Goal: Information Seeking & Learning: Learn about a topic

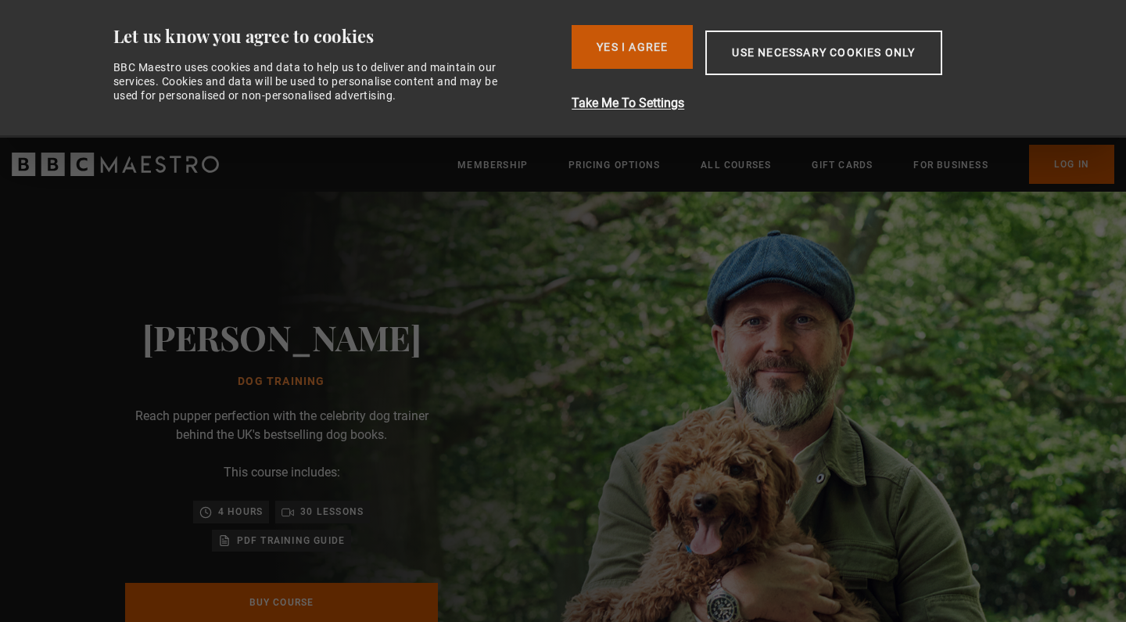
click at [659, 52] on button "Yes I Agree" at bounding box center [632, 47] width 121 height 44
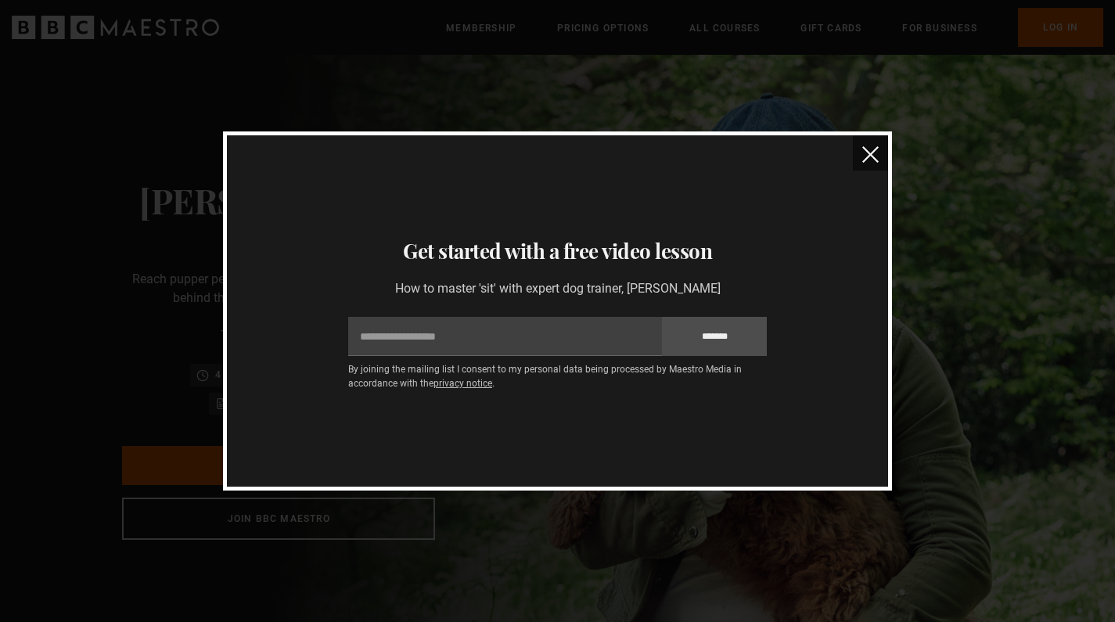
click at [865, 152] on img "close" at bounding box center [870, 154] width 16 height 16
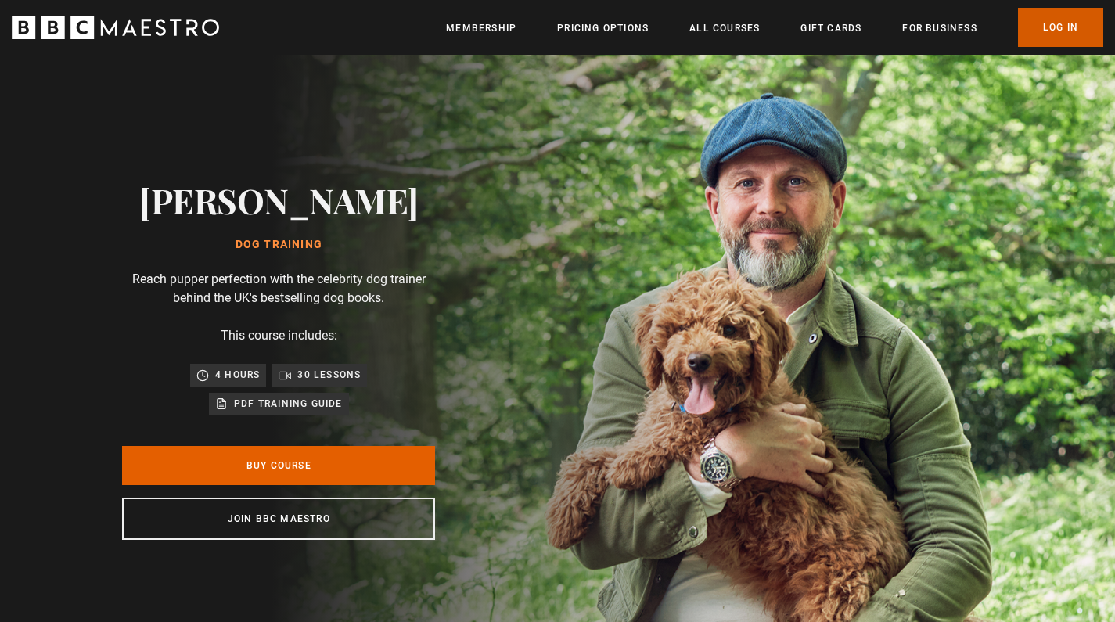
click at [1079, 21] on link "Log In" at bounding box center [1060, 27] width 85 height 39
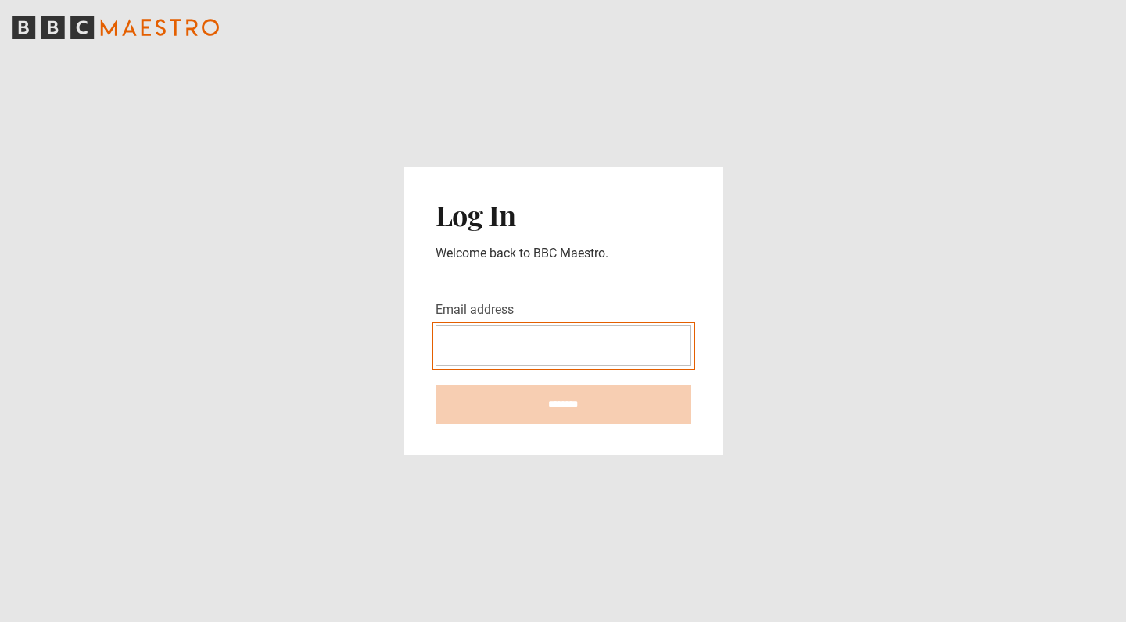
click at [476, 353] on input "Email address" at bounding box center [564, 345] width 256 height 41
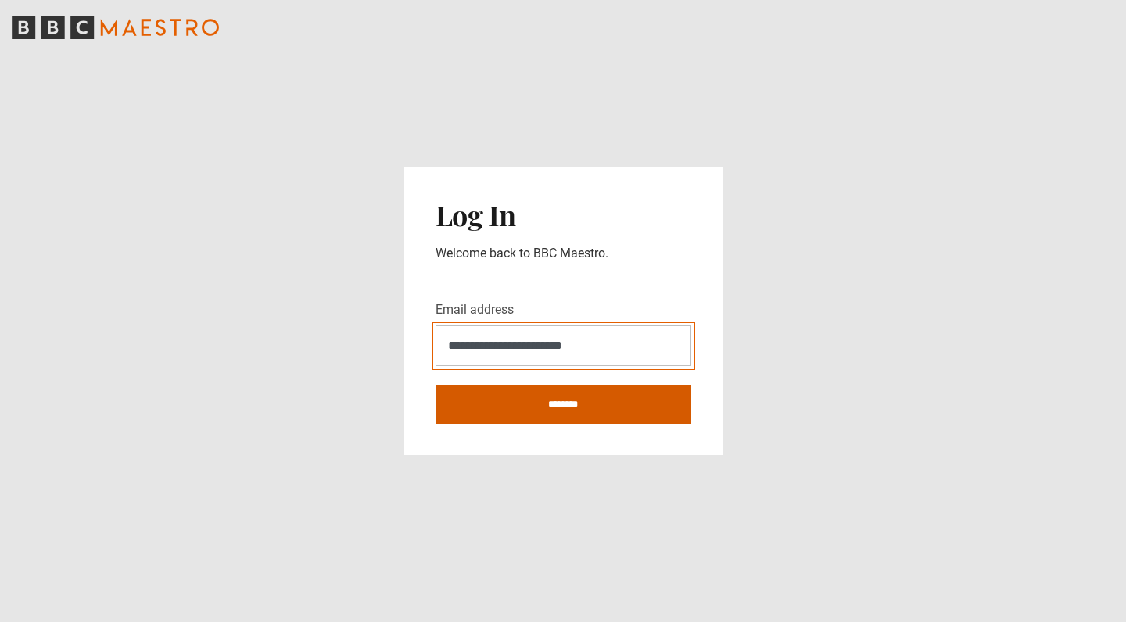
type input "**********"
click at [509, 420] on input "********" at bounding box center [564, 404] width 256 height 39
type input "**********"
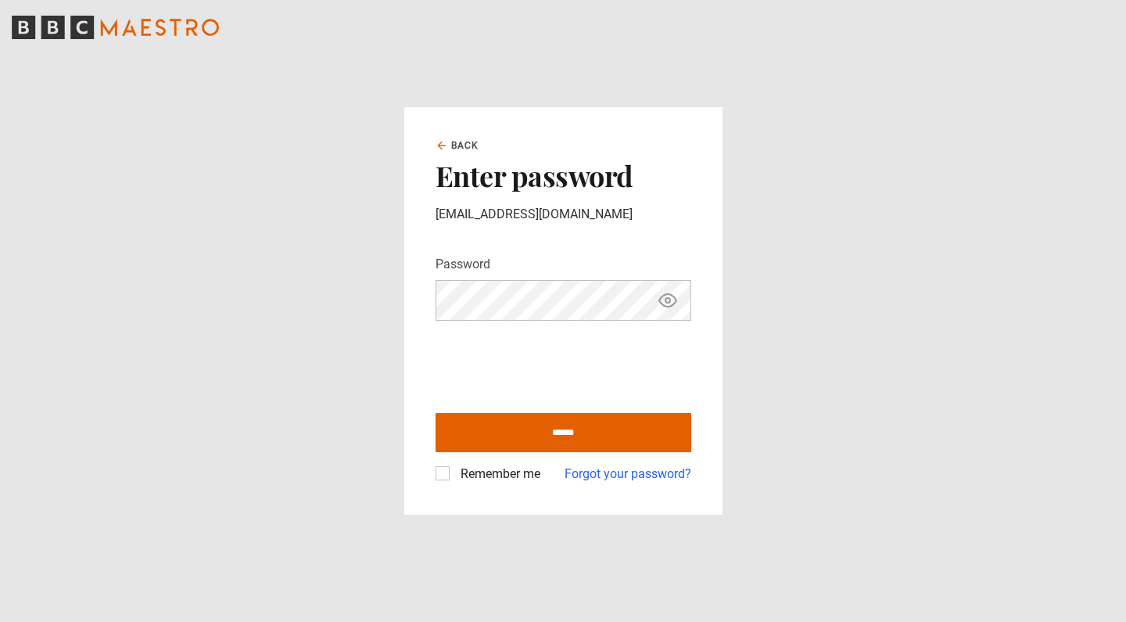
click at [563, 432] on input "******" at bounding box center [564, 432] width 256 height 39
type input "**********"
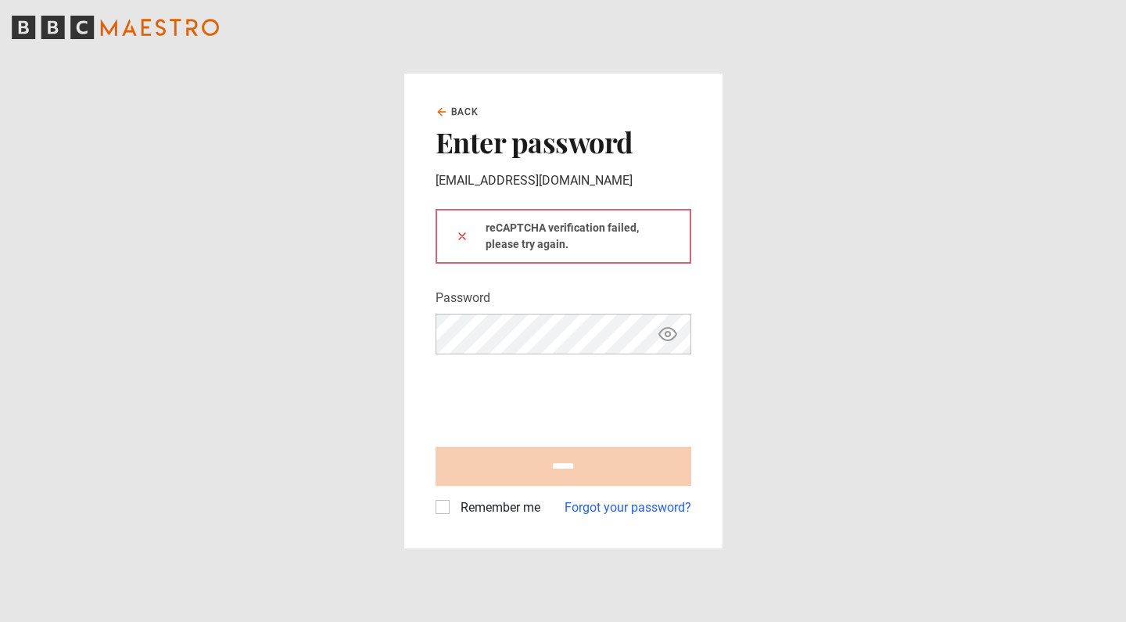
click at [408, 375] on div "Back Enter password dommartinmusic@gmail.com reCAPTCHA verification failed, ple…" at bounding box center [563, 311] width 318 height 474
click at [710, 336] on div "Back Enter password dommartinmusic@gmail.com reCAPTCHA verification failed, ple…" at bounding box center [563, 311] width 318 height 474
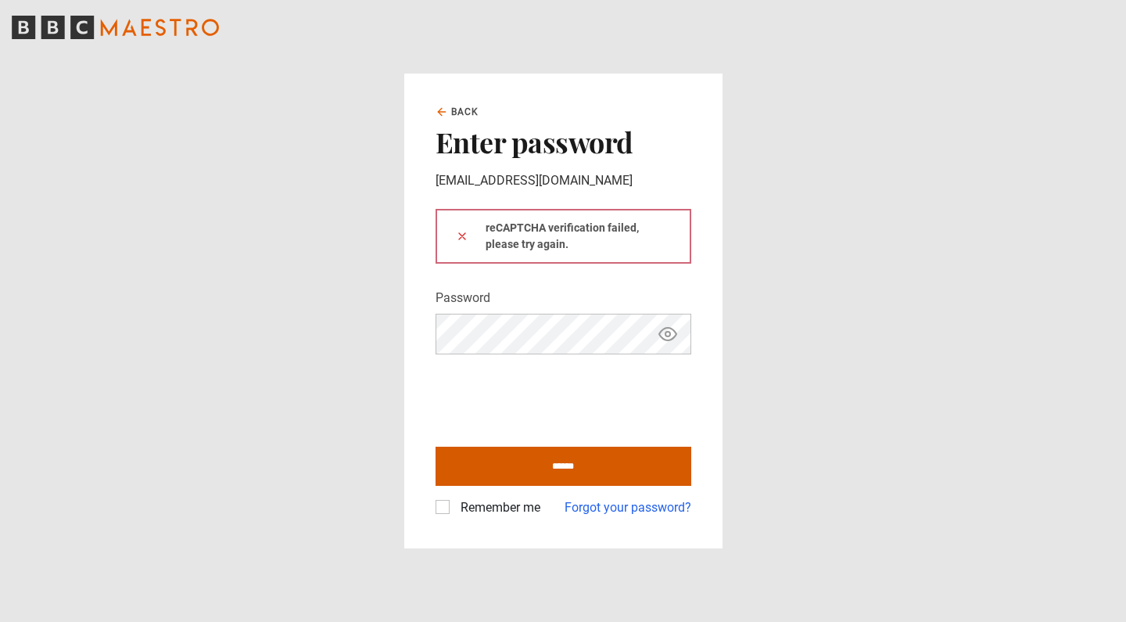
click at [526, 451] on input "******" at bounding box center [564, 466] width 256 height 39
type input "**********"
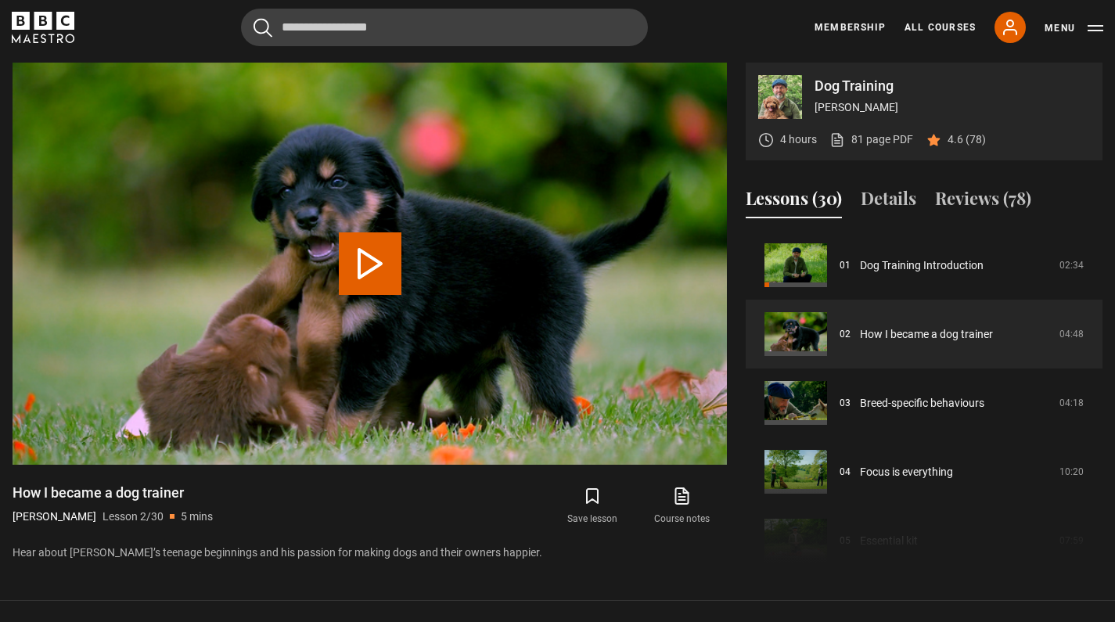
scroll to position [413, 0]
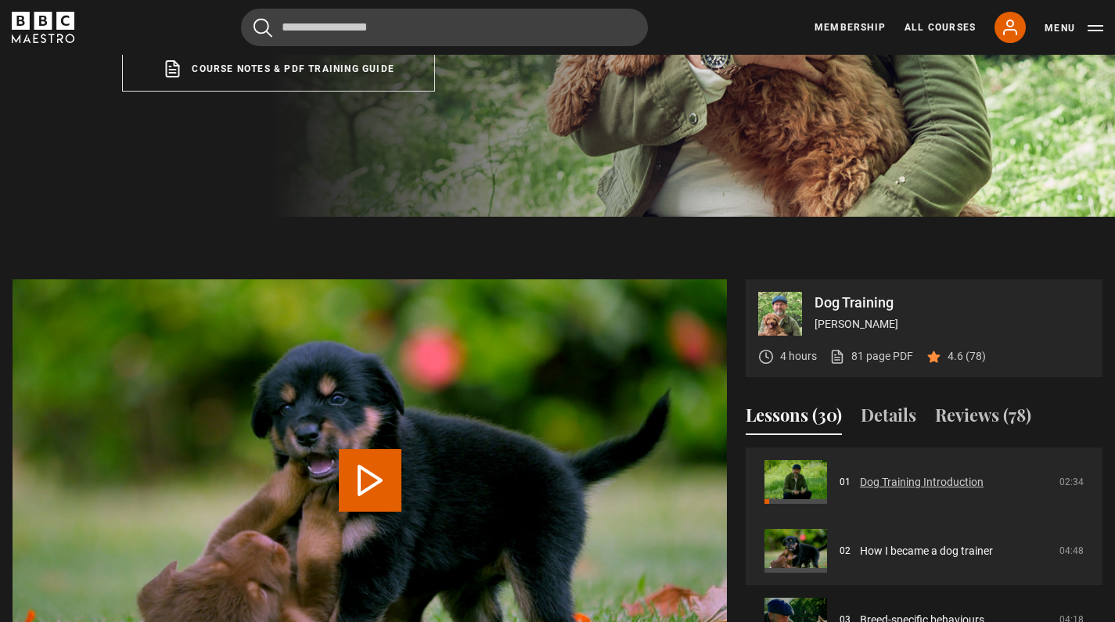
click at [909, 484] on link "Dog Training Introduction" at bounding box center [922, 482] width 124 height 16
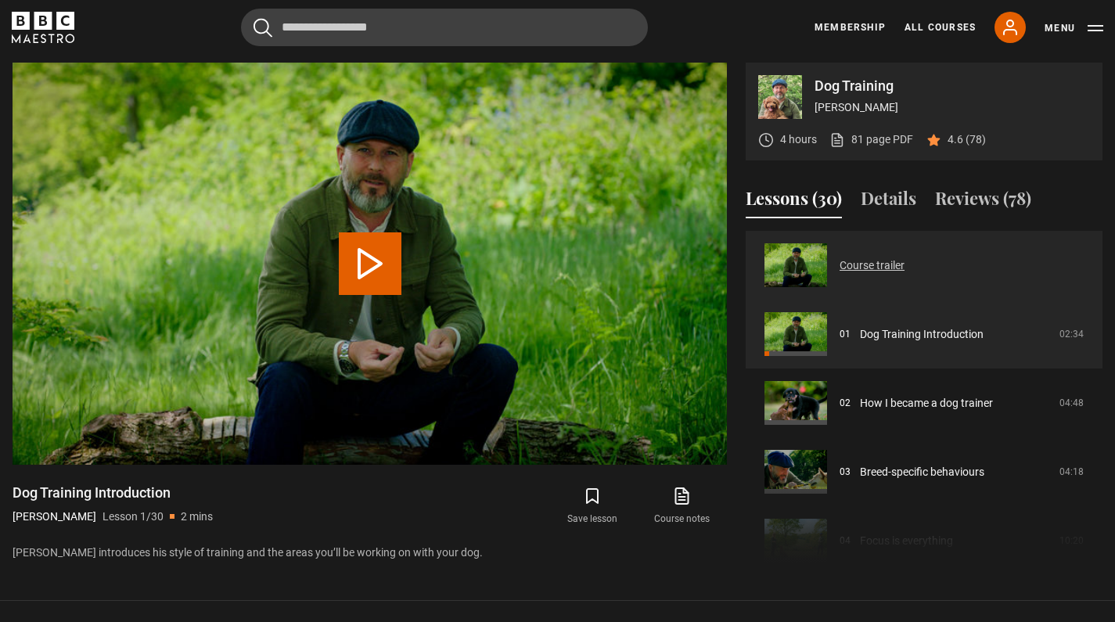
click at [878, 264] on link "Course trailer" at bounding box center [871, 265] width 65 height 16
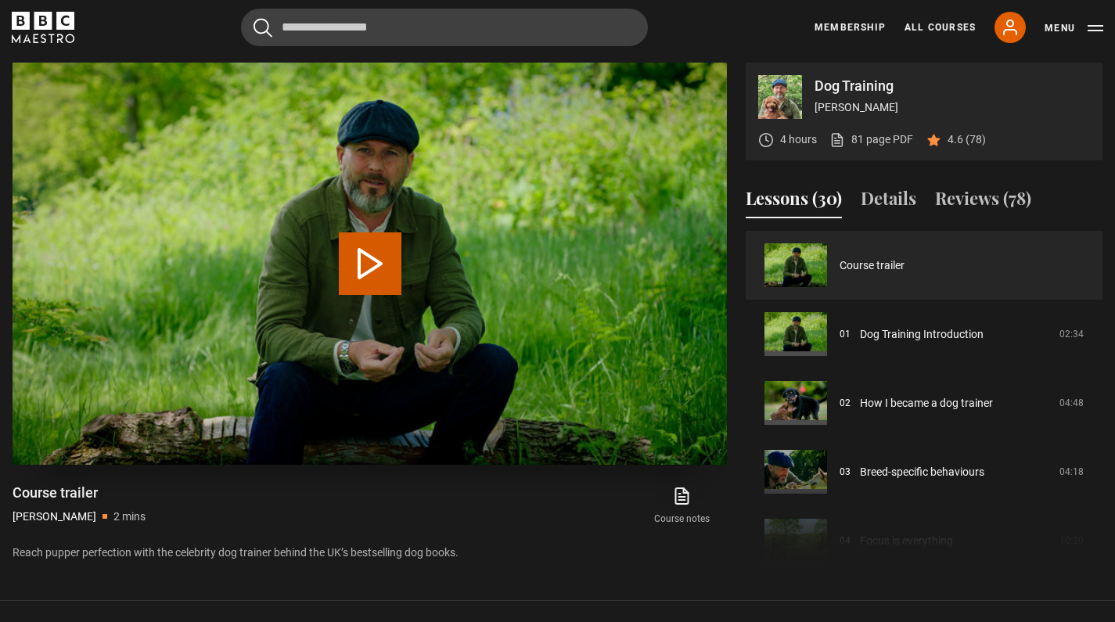
click at [375, 263] on button "Play Video" at bounding box center [370, 263] width 63 height 63
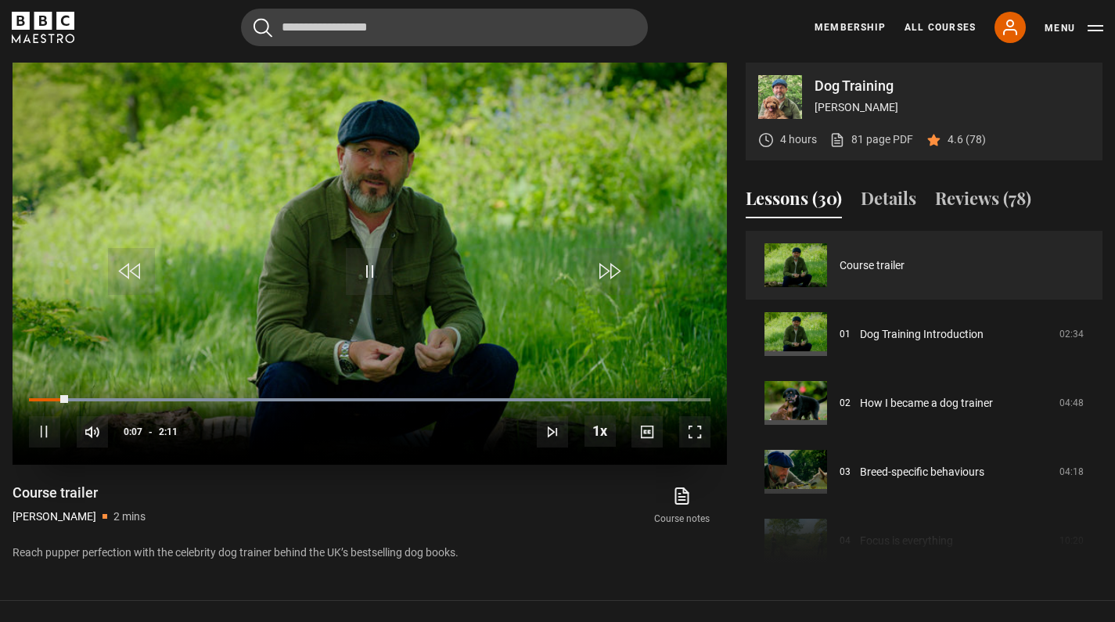
click at [702, 433] on span "Video Player" at bounding box center [694, 431] width 31 height 31
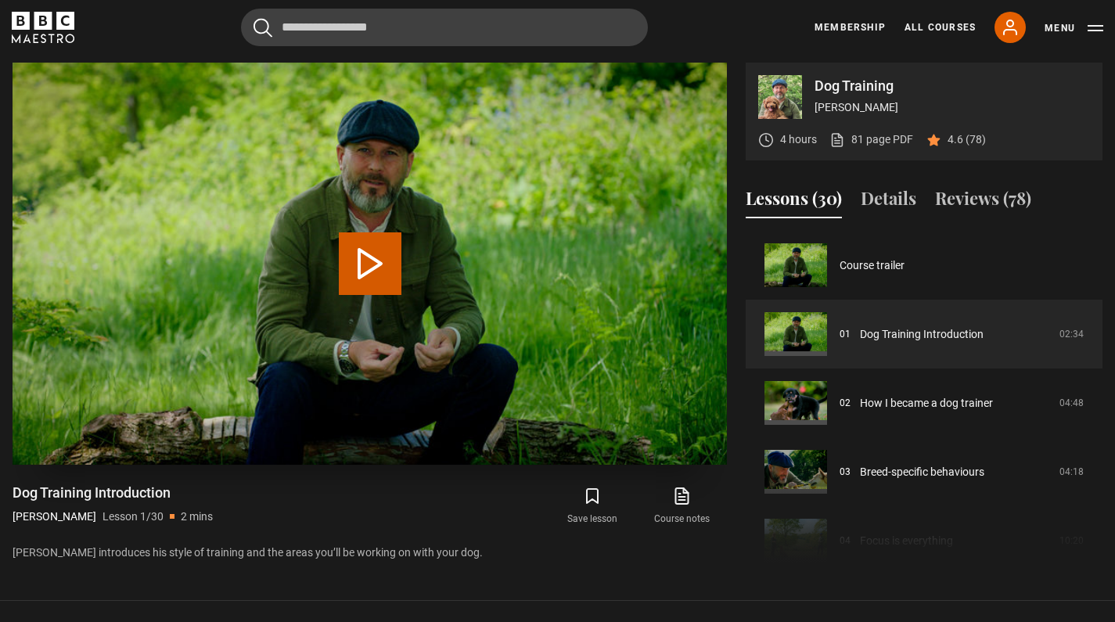
click at [380, 265] on button "Play Lesson Dog Training Introduction" at bounding box center [370, 263] width 63 height 63
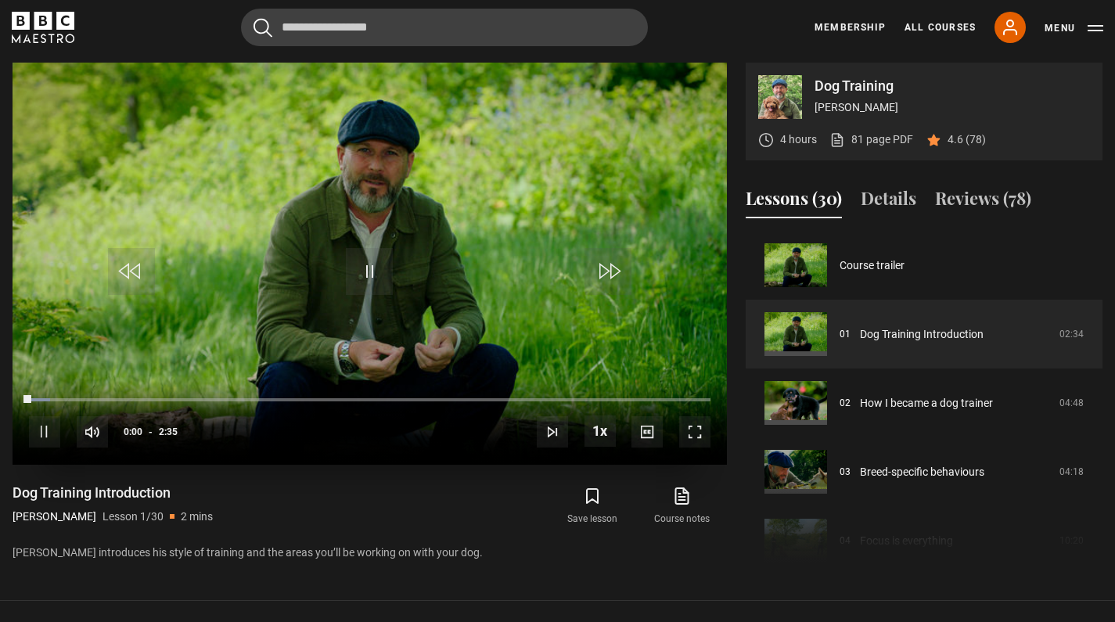
click at [694, 436] on span "Video Player" at bounding box center [694, 431] width 31 height 31
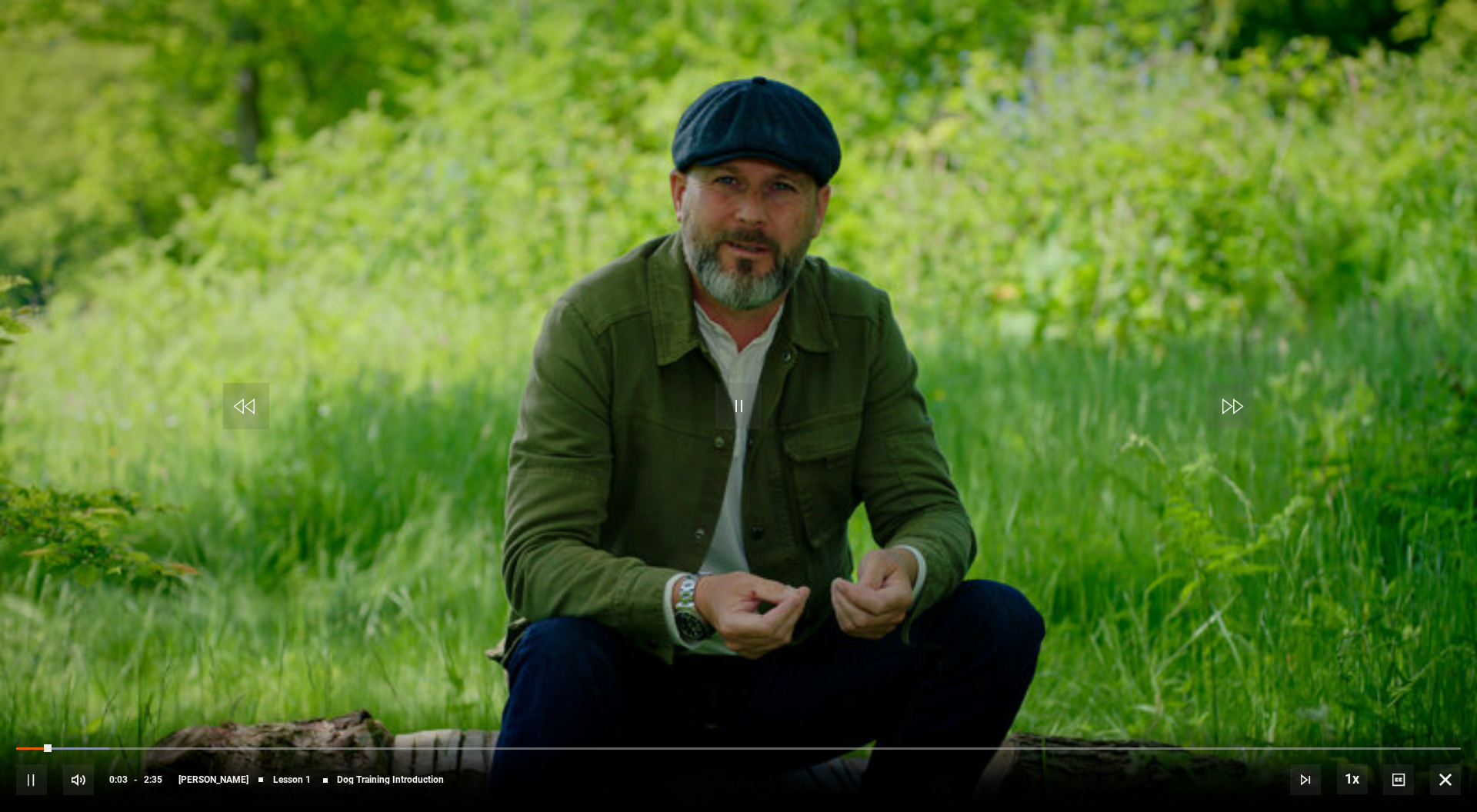
click at [1095, 47] on video "Video Player" at bounding box center [738, 406] width 1477 height 812
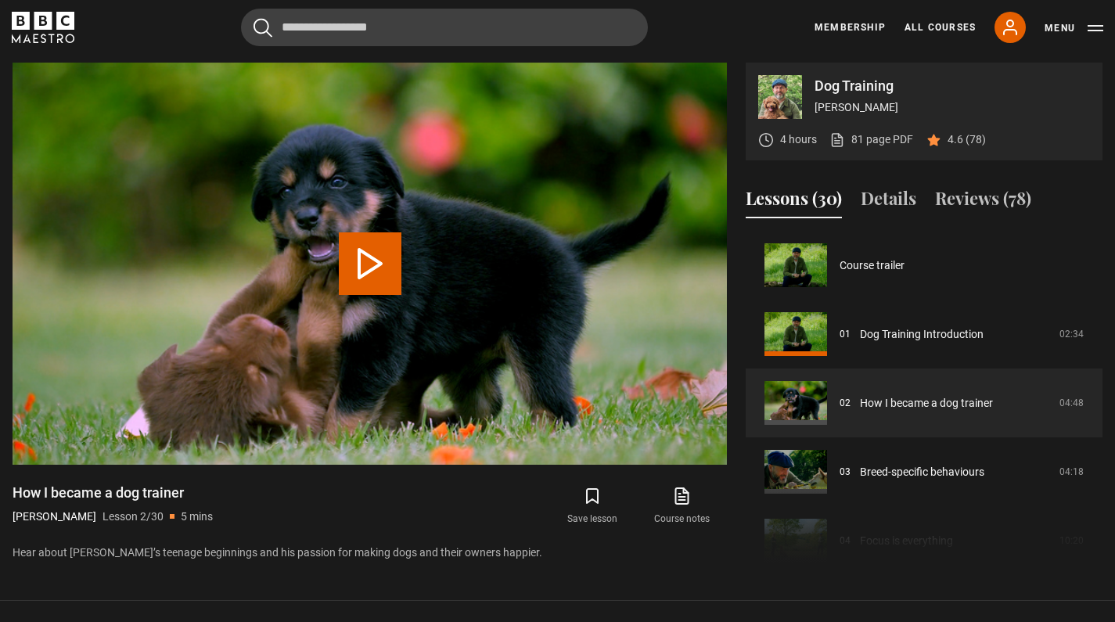
scroll to position [69, 0]
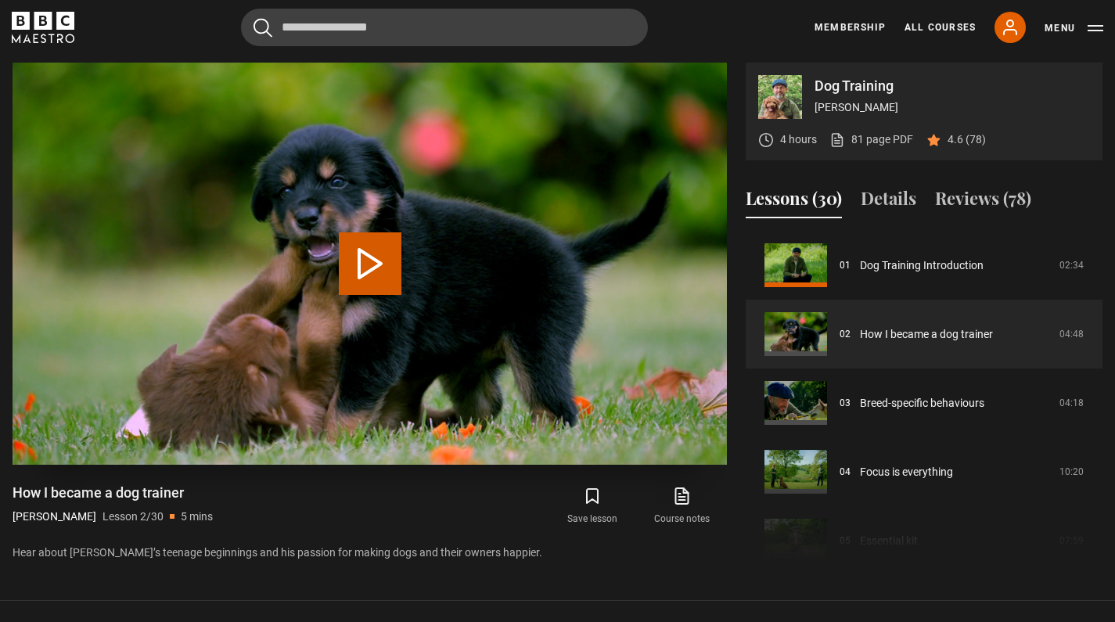
click at [379, 260] on button "Play Lesson How I became a dog trainer" at bounding box center [370, 263] width 63 height 63
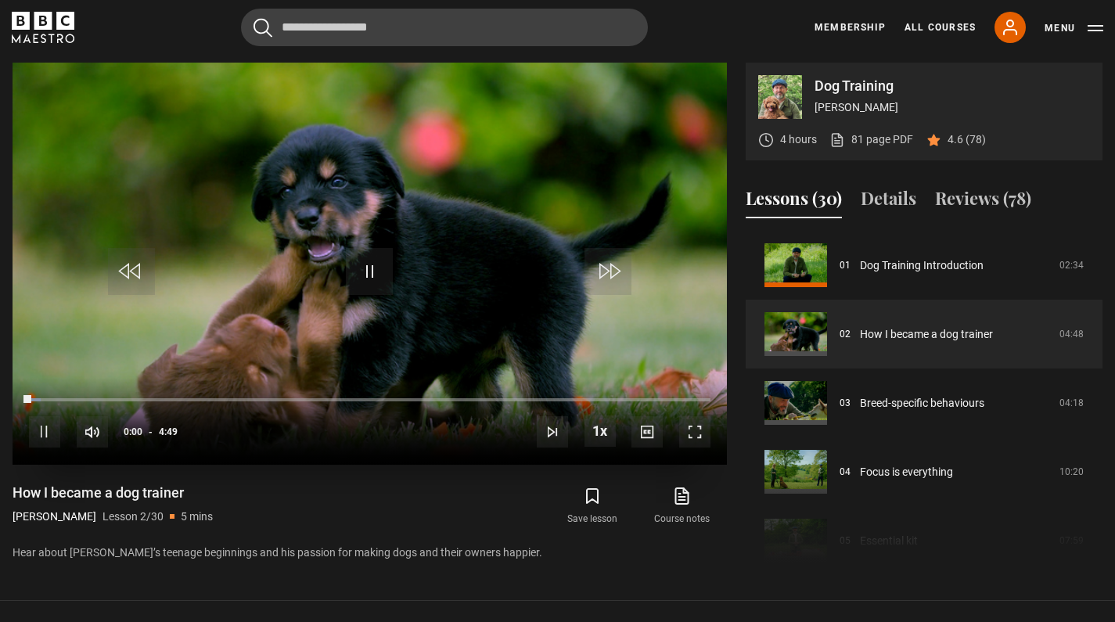
click at [695, 430] on span "Video Player" at bounding box center [694, 431] width 31 height 31
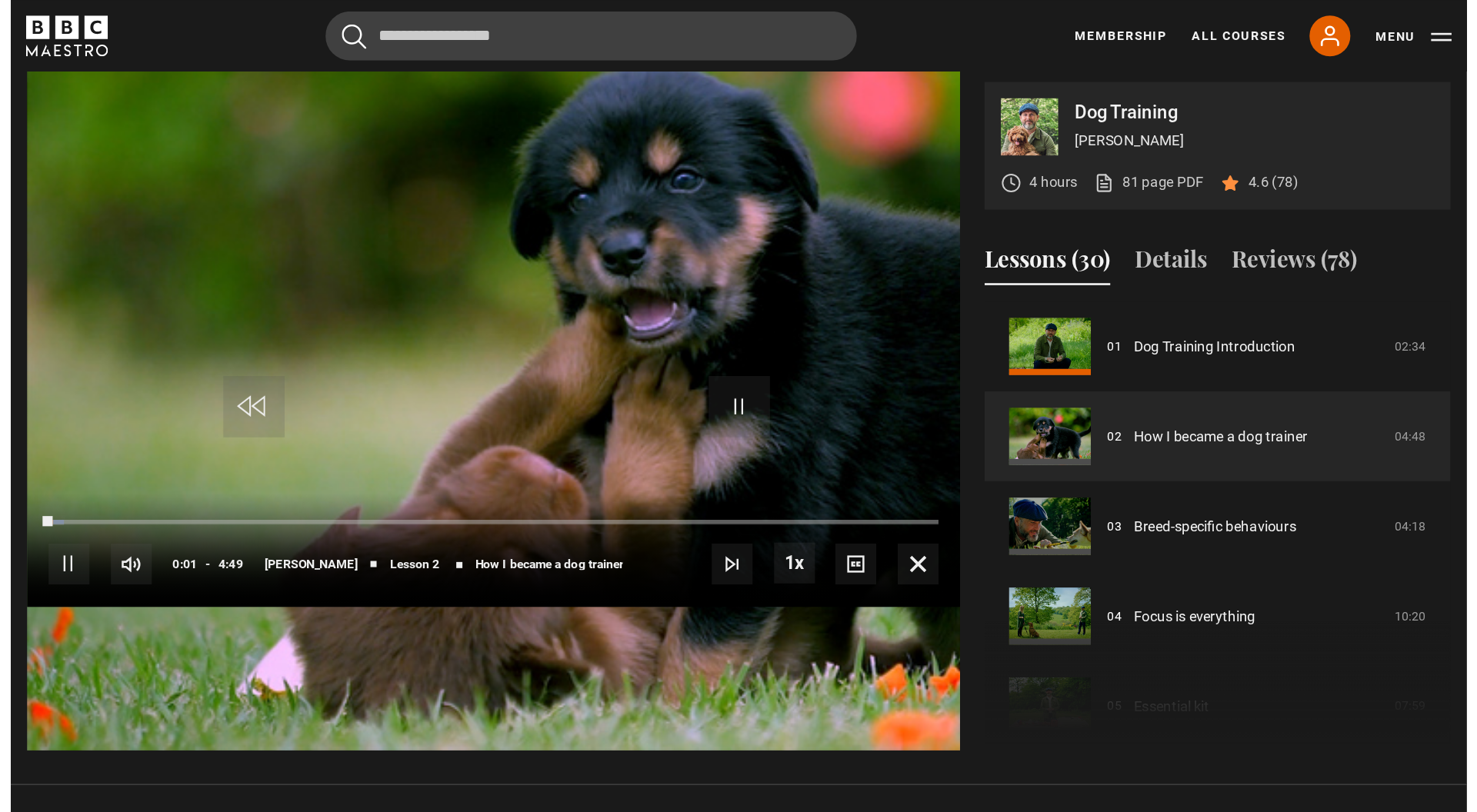
scroll to position [0, 0]
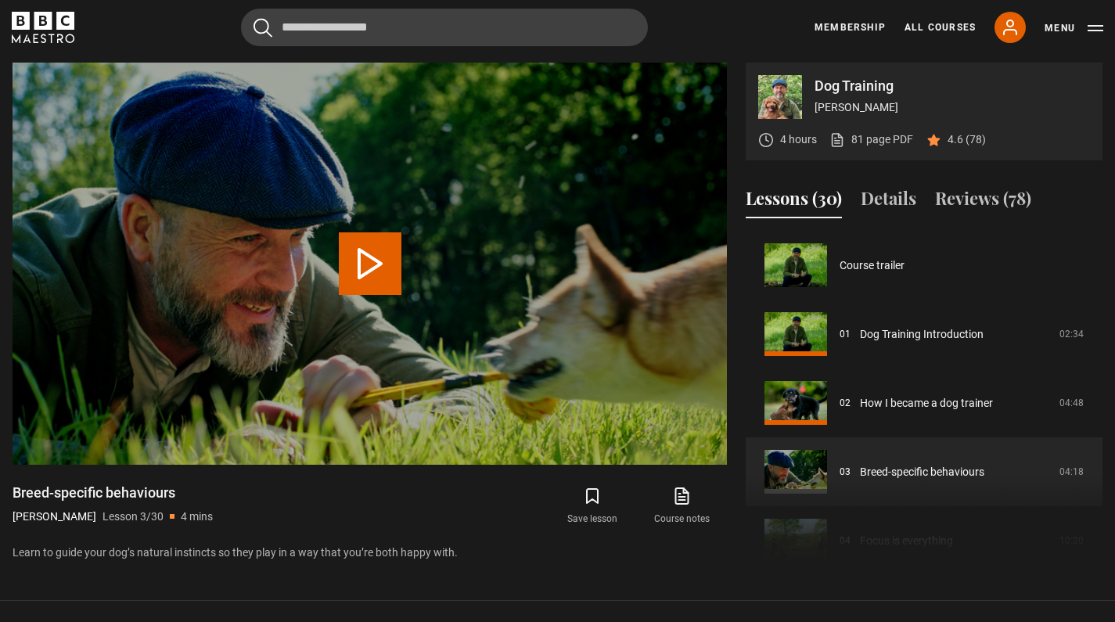
scroll to position [138, 0]
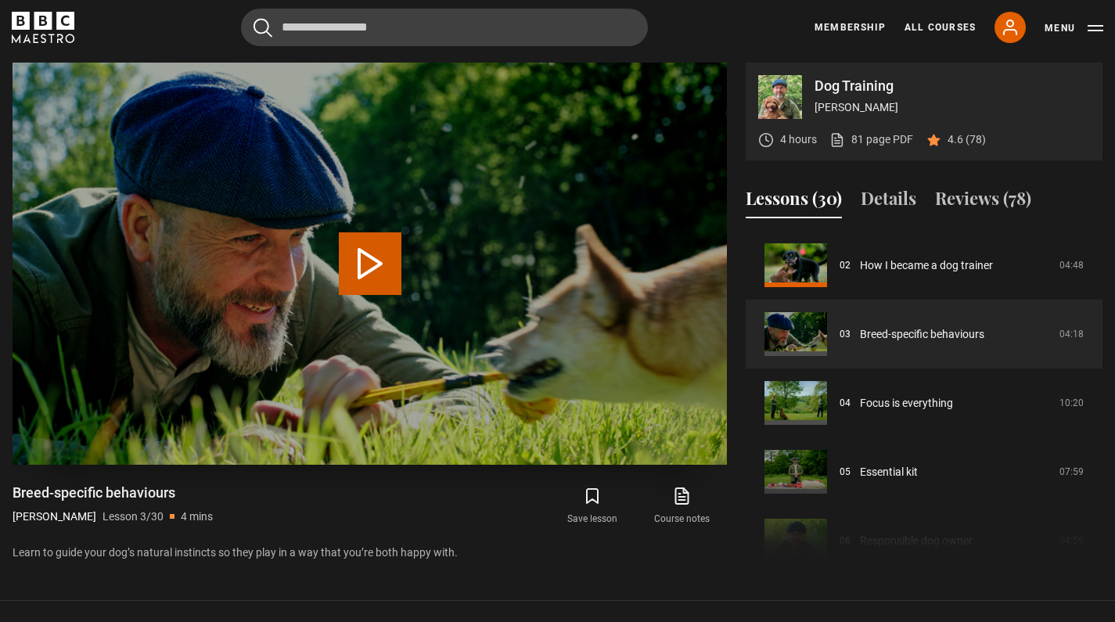
click at [393, 269] on button "Play Lesson Breed-specific behaviours" at bounding box center [370, 263] width 63 height 63
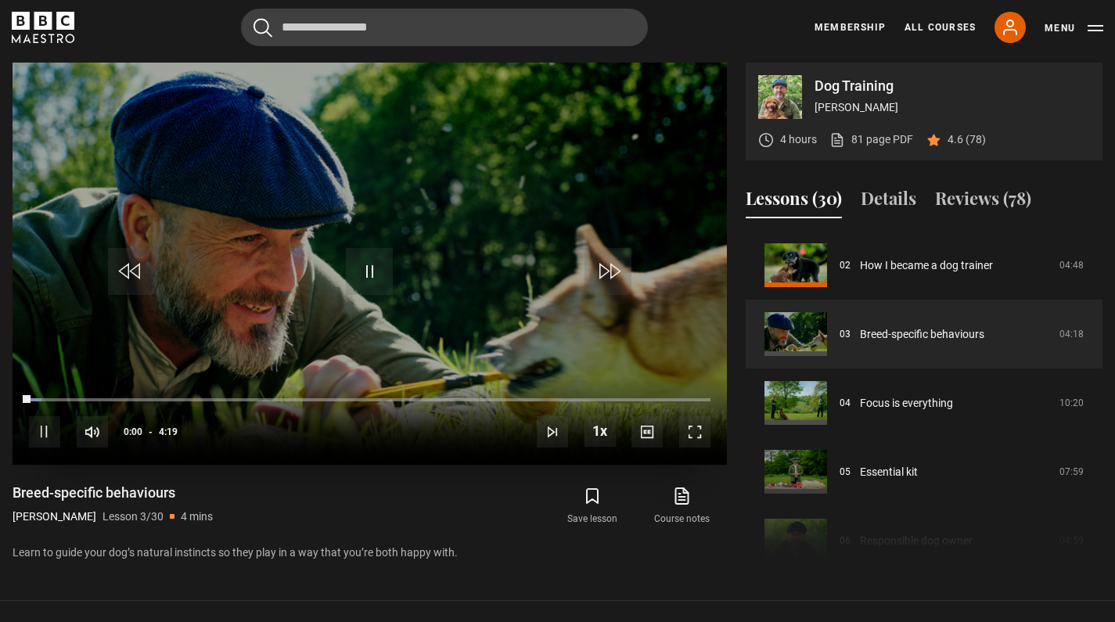
click at [698, 438] on span "Video Player" at bounding box center [694, 431] width 31 height 31
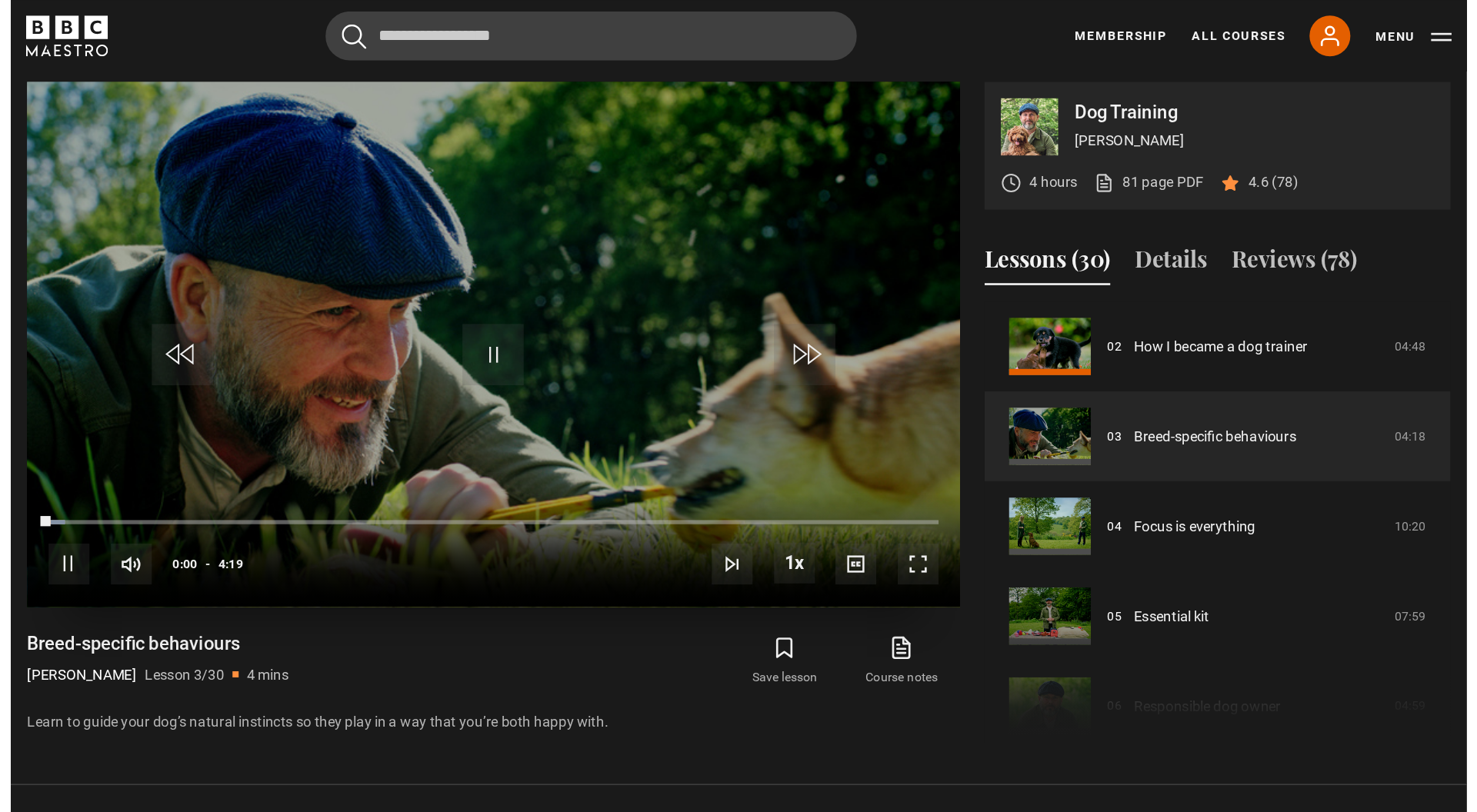
scroll to position [0, 0]
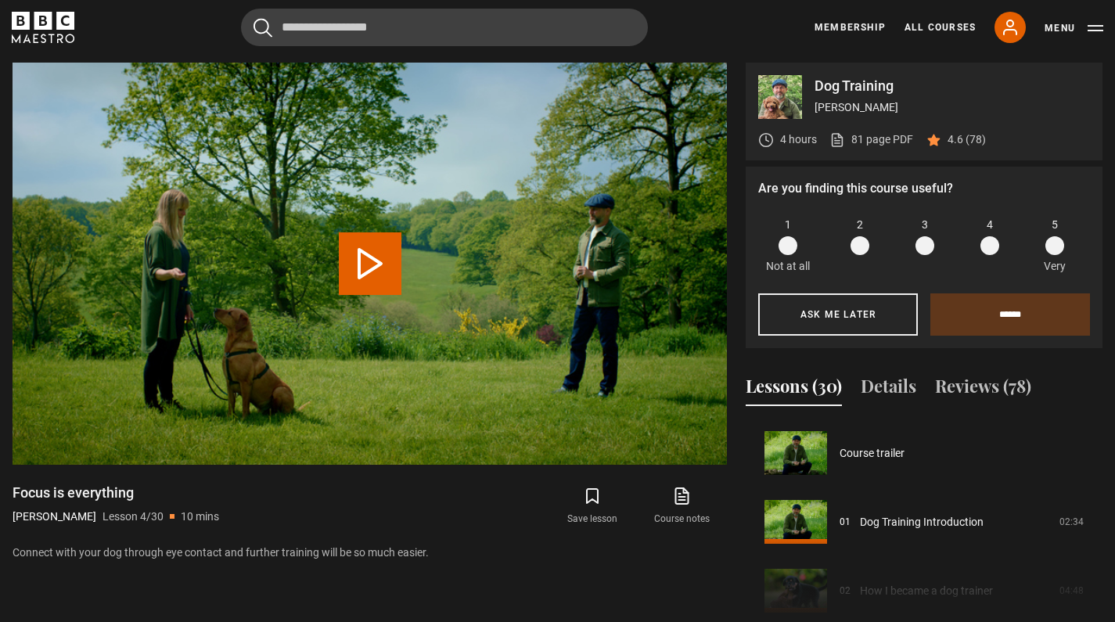
scroll to position [206, 0]
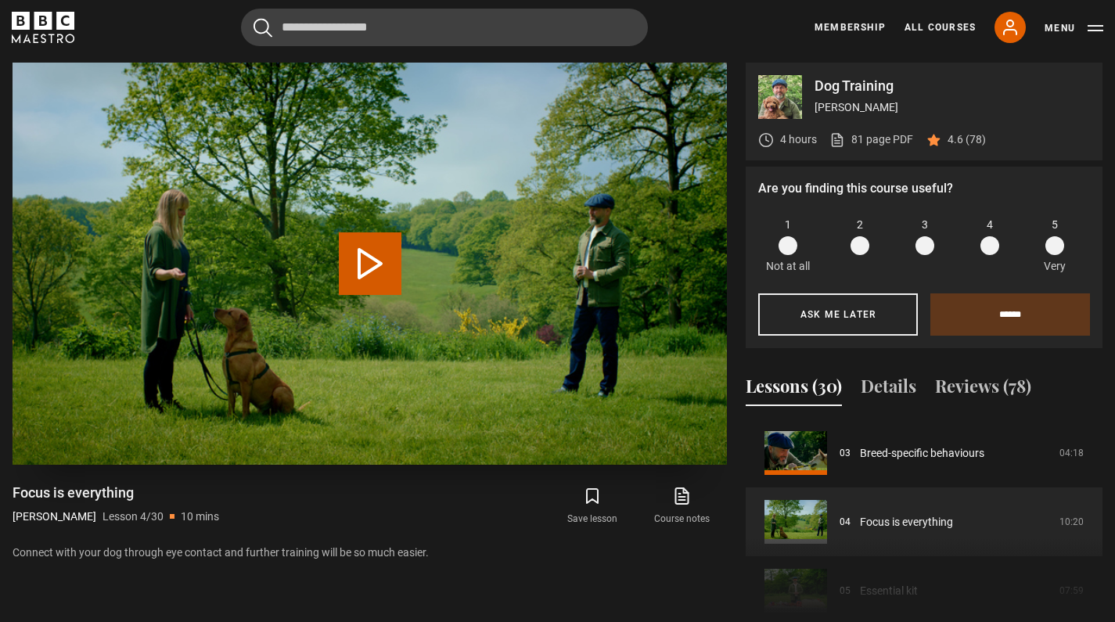
click at [366, 250] on button "Play Lesson Focus is everything" at bounding box center [370, 263] width 63 height 63
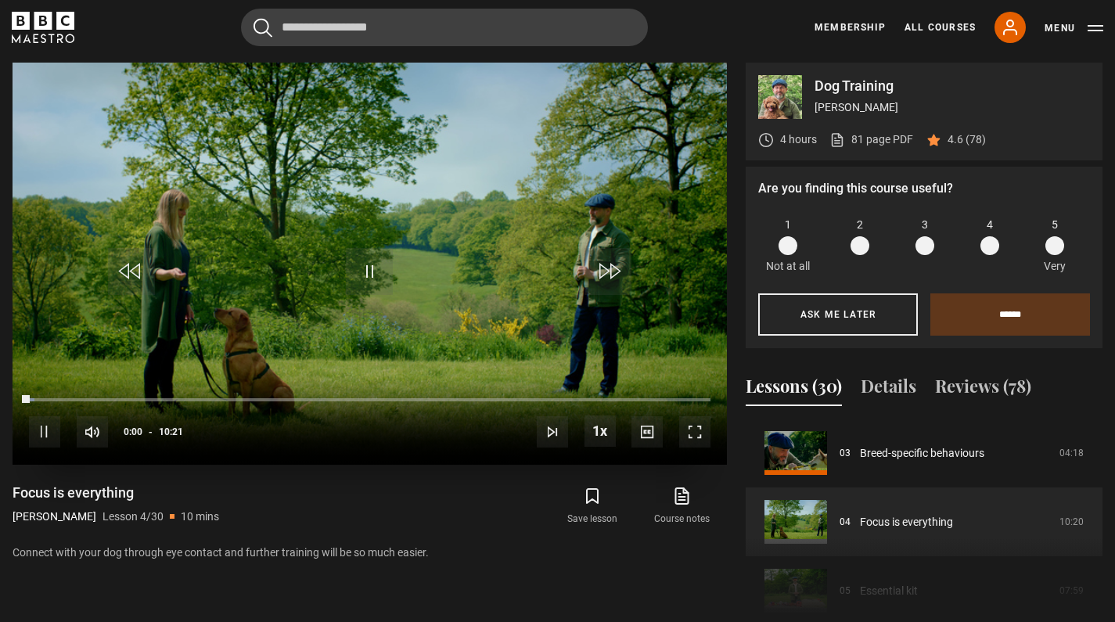
click at [692, 431] on span "Video Player" at bounding box center [694, 431] width 31 height 31
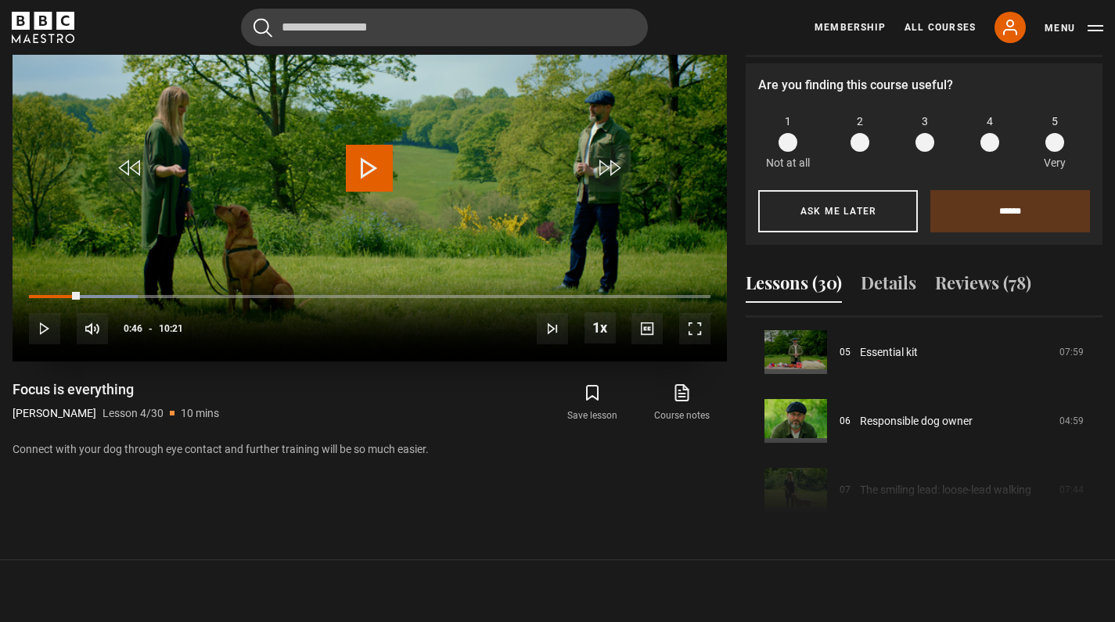
scroll to position [716, 0]
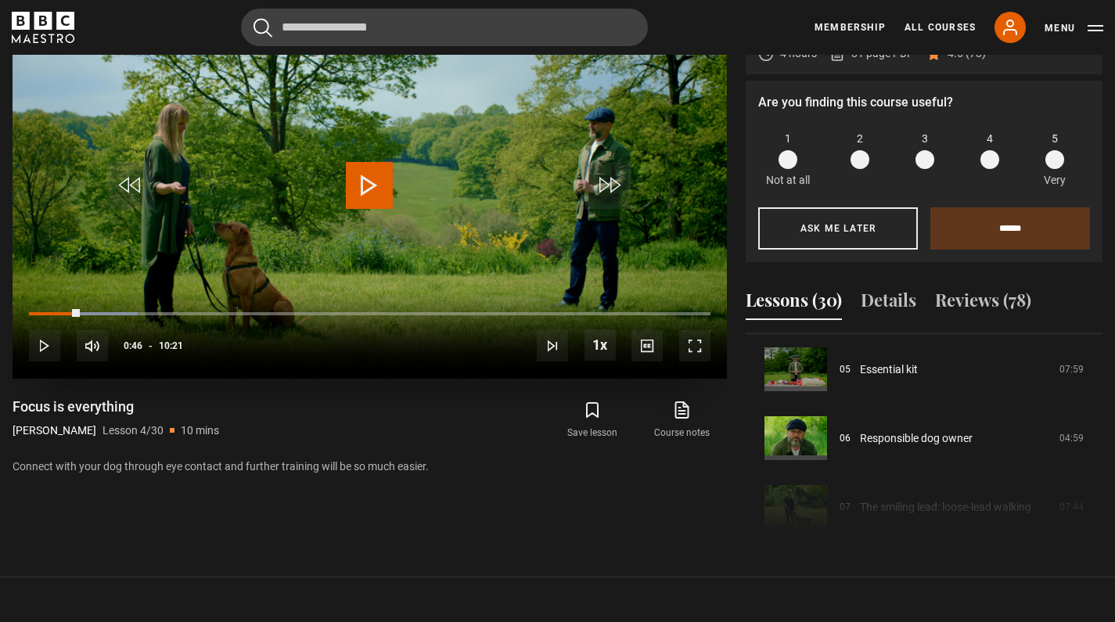
click at [382, 196] on span "Video Player" at bounding box center [369, 185] width 47 height 47
click at [685, 349] on span "Video Player" at bounding box center [694, 345] width 31 height 31
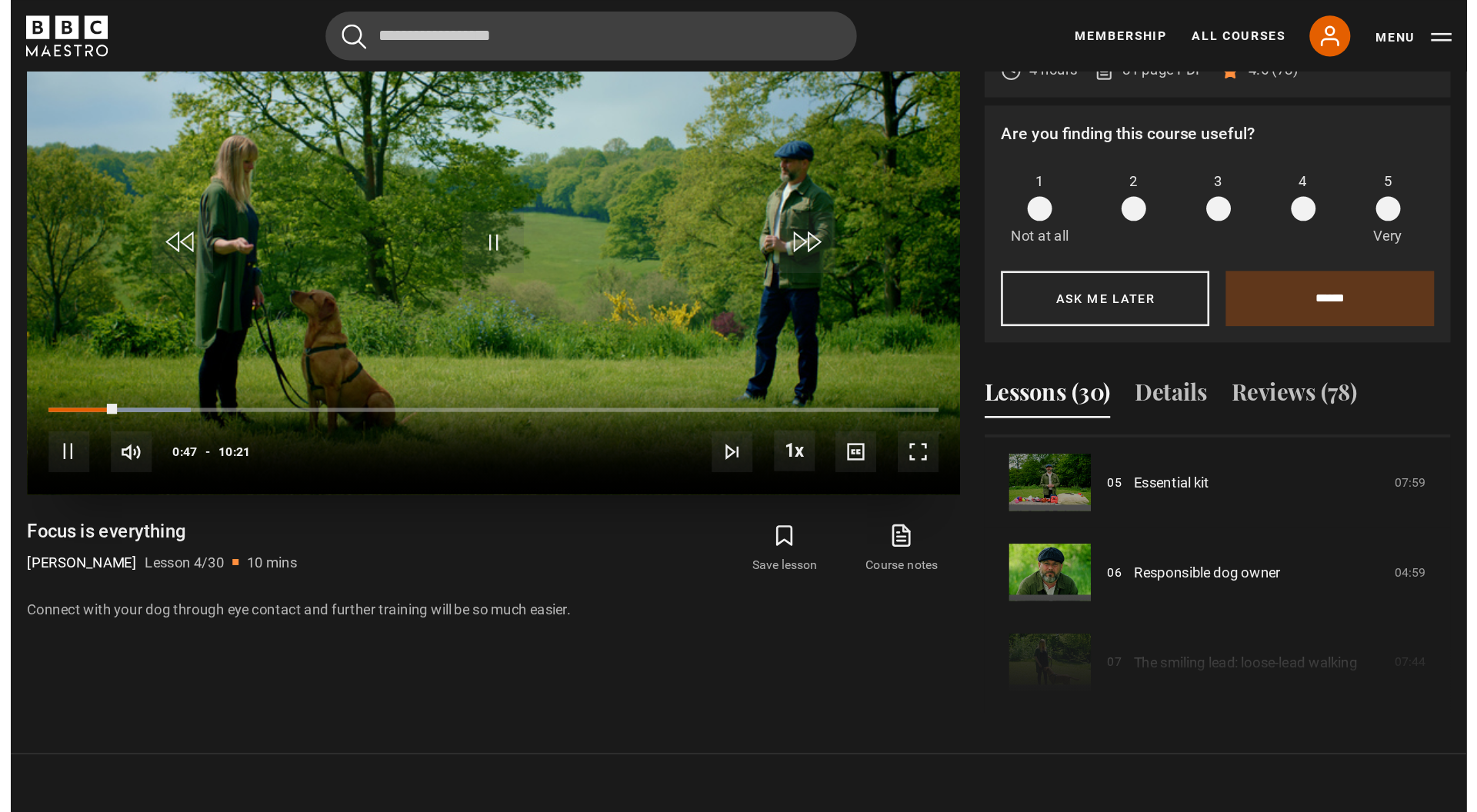
scroll to position [0, 0]
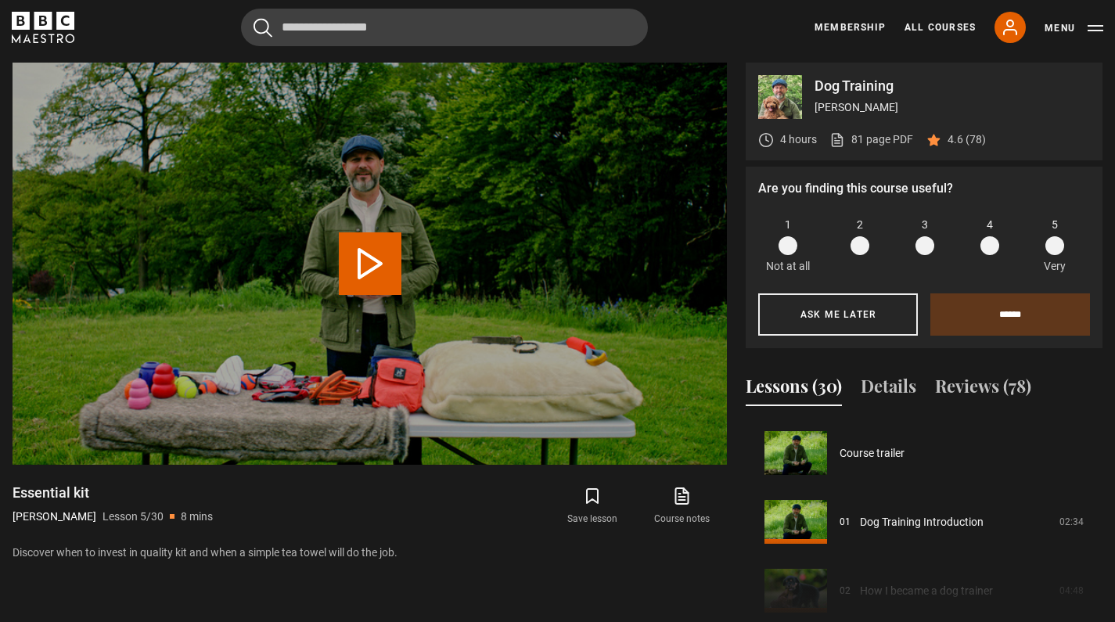
scroll to position [275, 0]
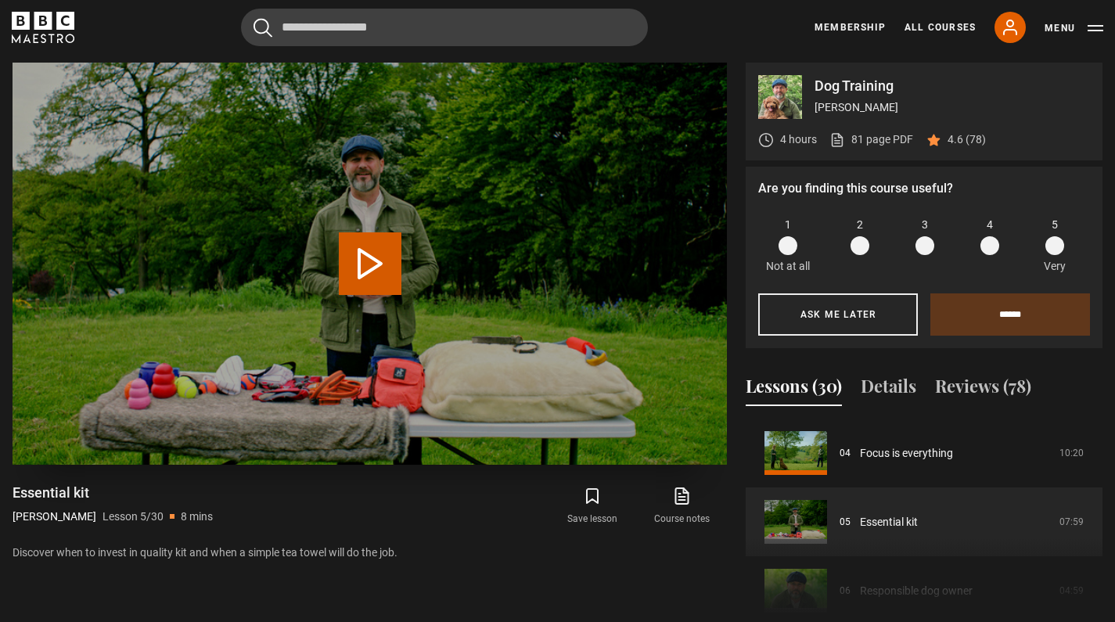
click at [402, 269] on video "Video Player" at bounding box center [370, 264] width 714 height 402
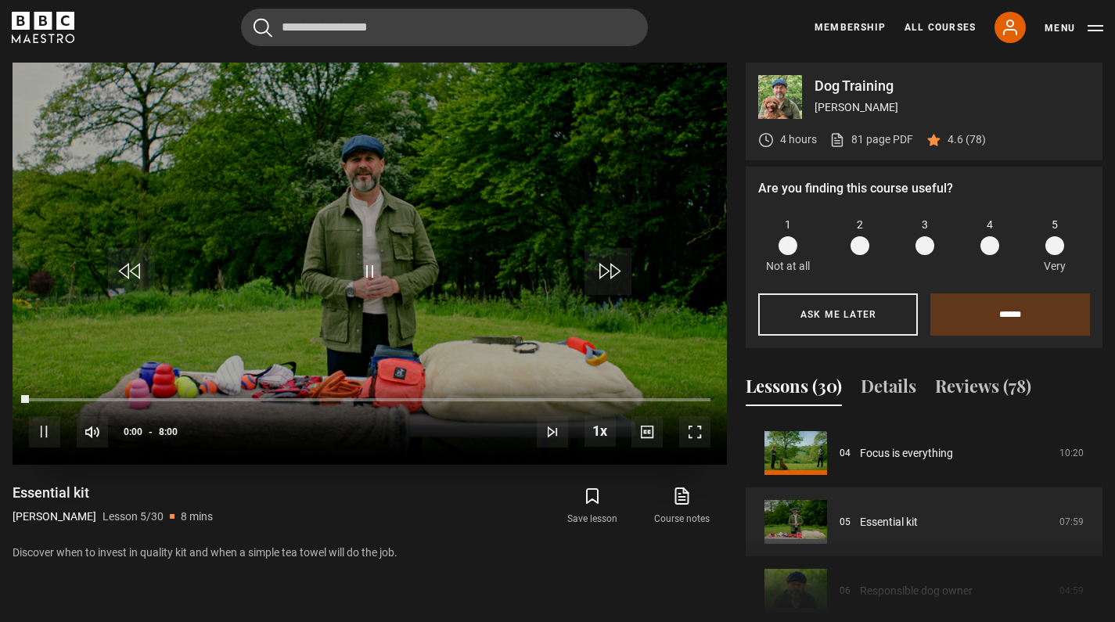
click at [703, 427] on span "Video Player" at bounding box center [694, 431] width 31 height 31
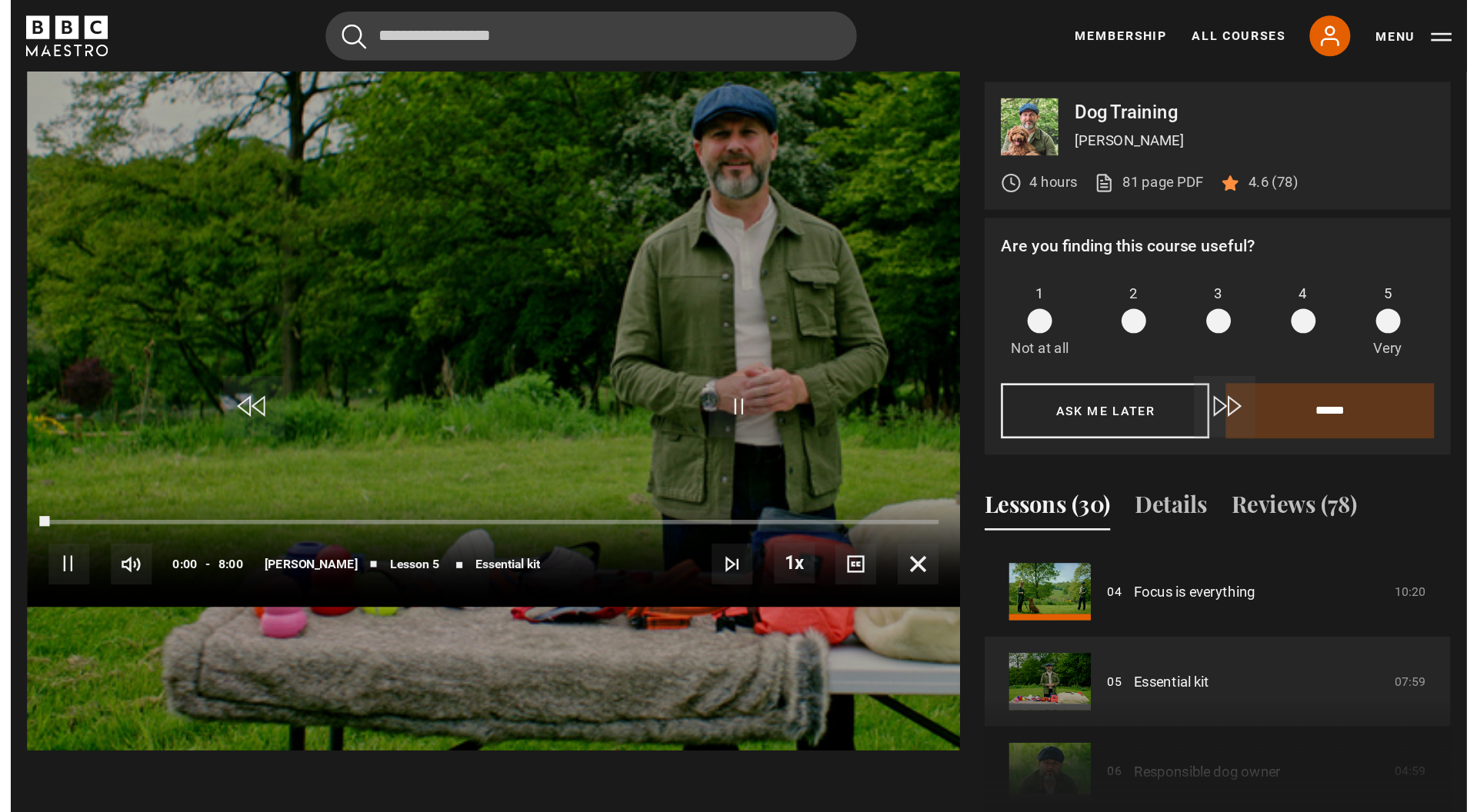
scroll to position [0, 0]
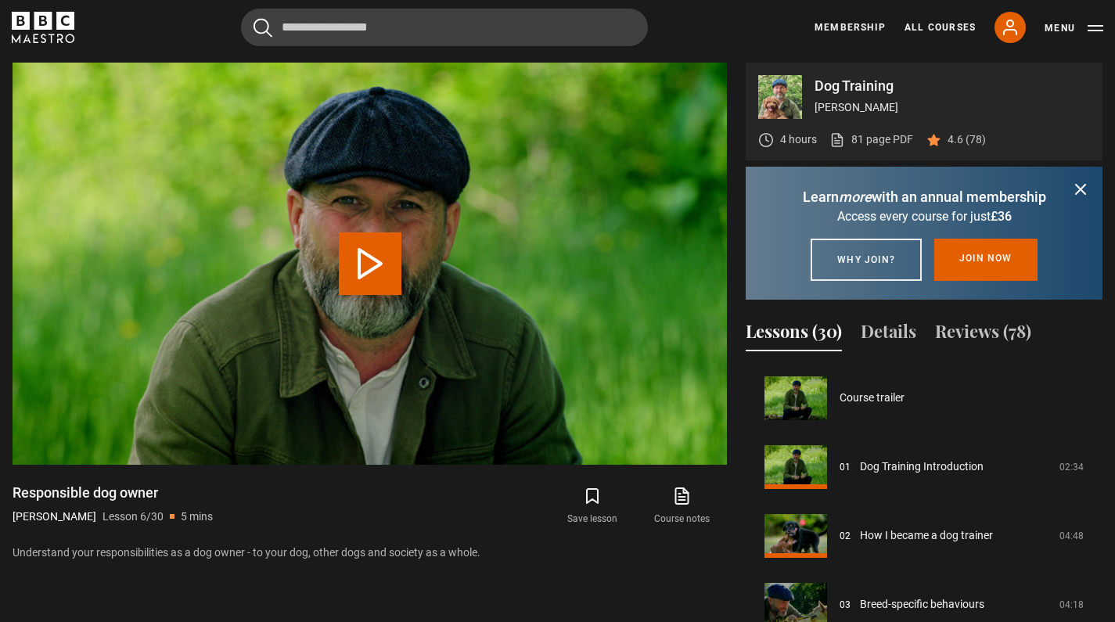
scroll to position [344, 0]
